Goal: Task Accomplishment & Management: Use online tool/utility

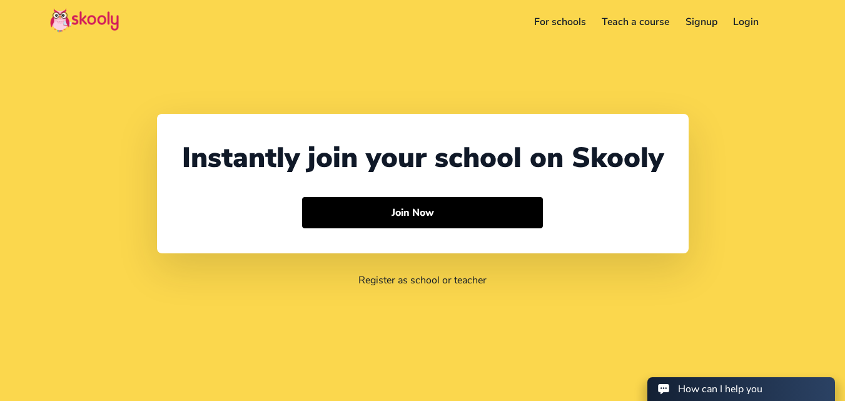
select select "91"
select select "[GEOGRAPHIC_DATA]"
select select "[GEOGRAPHIC_DATA]/[GEOGRAPHIC_DATA]"
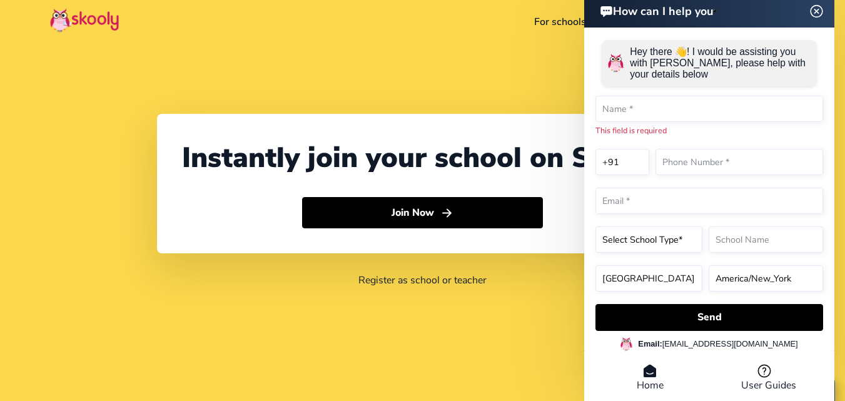
click at [818, 9] on img at bounding box center [817, 11] width 24 height 16
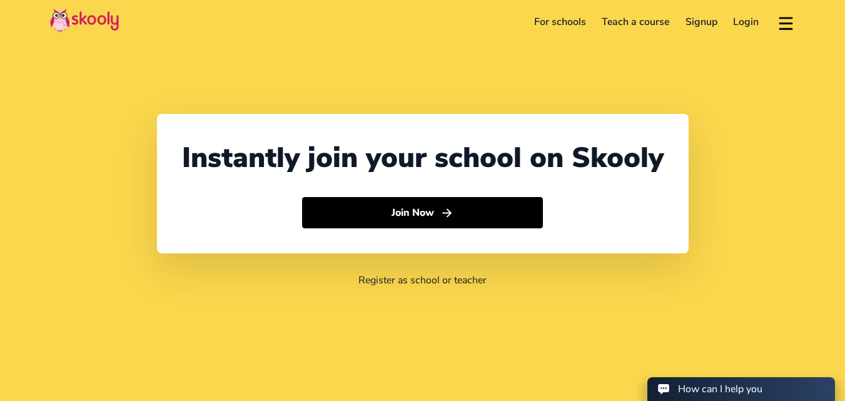
click at [739, 25] on link "Login" at bounding box center [746, 22] width 42 height 20
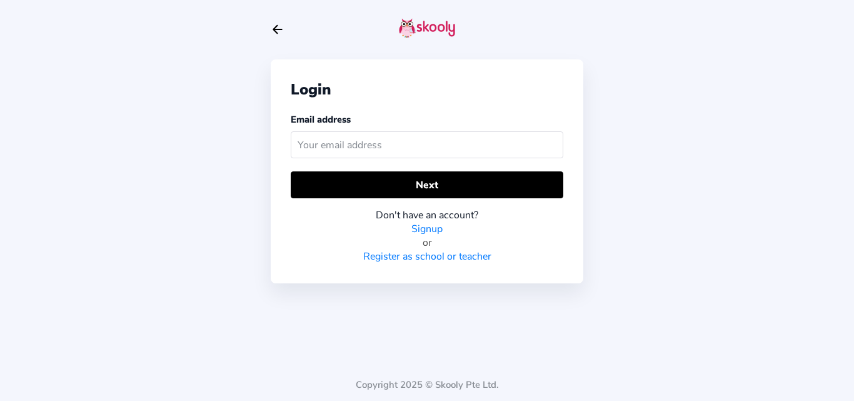
click at [415, 141] on input "text" at bounding box center [427, 144] width 273 height 27
type input "[EMAIL_ADDRESS][DOMAIN_NAME]"
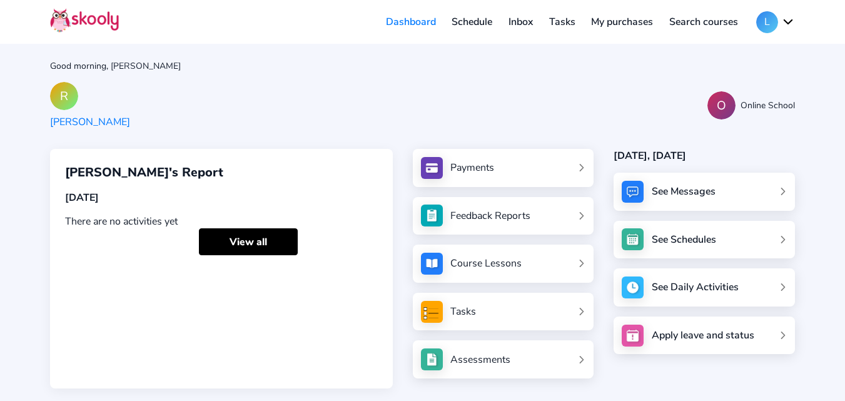
click at [468, 21] on link "Schedule" at bounding box center [472, 22] width 57 height 20
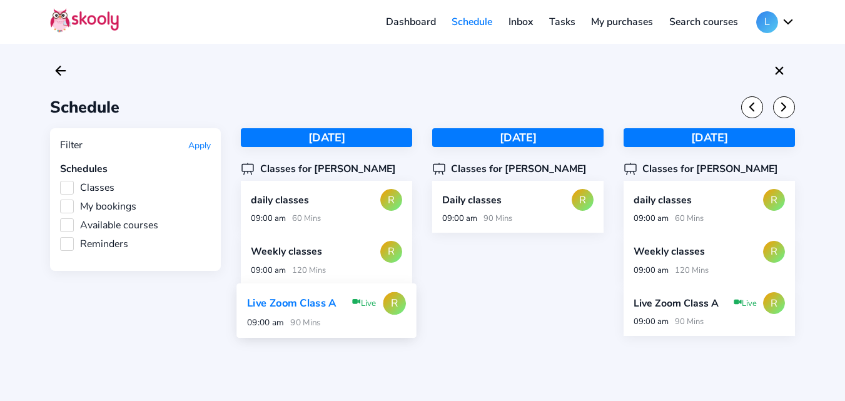
click at [286, 310] on div "Live Zoom Class A" at bounding box center [294, 303] width 94 height 14
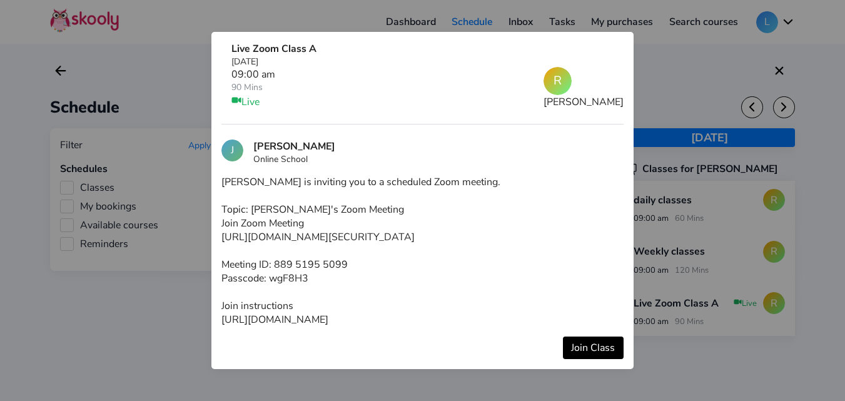
click at [594, 358] on button "Join Class" at bounding box center [593, 347] width 61 height 23
